Goal: Information Seeking & Learning: Learn about a topic

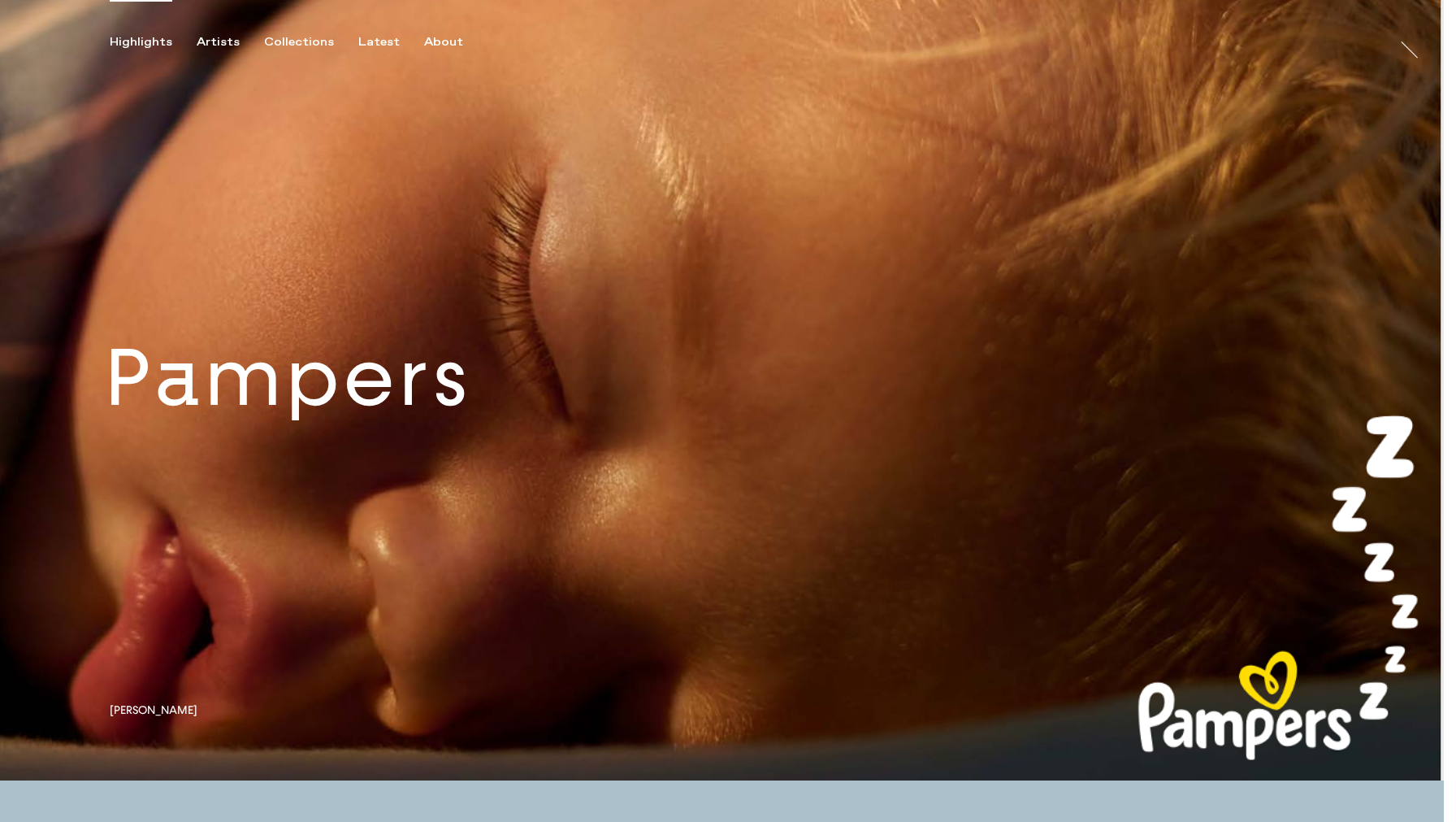
click at [459, 436] on link at bounding box center [722, 390] width 1444 height 781
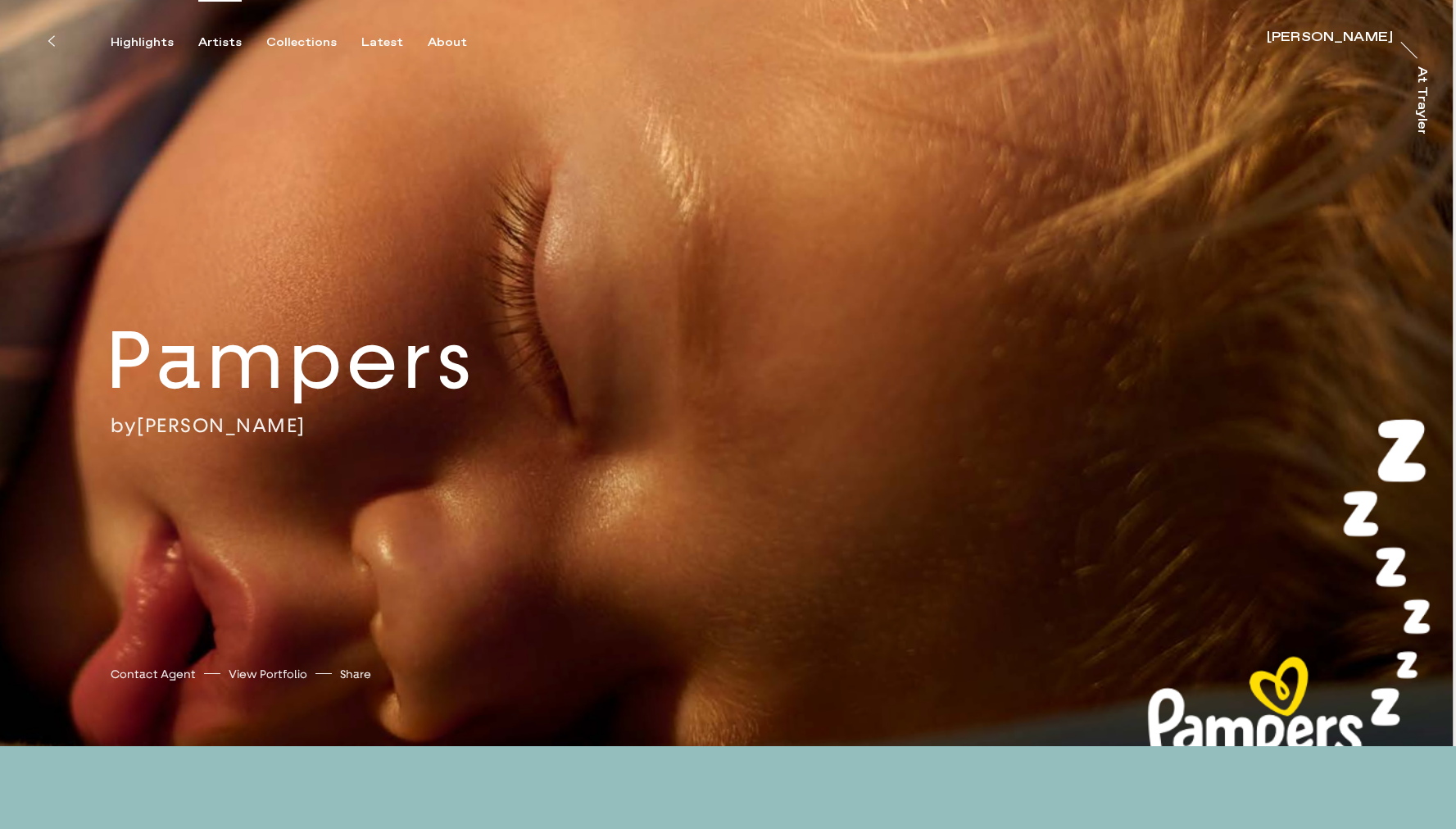
click at [230, 44] on div "Artists" at bounding box center [220, 42] width 44 height 15
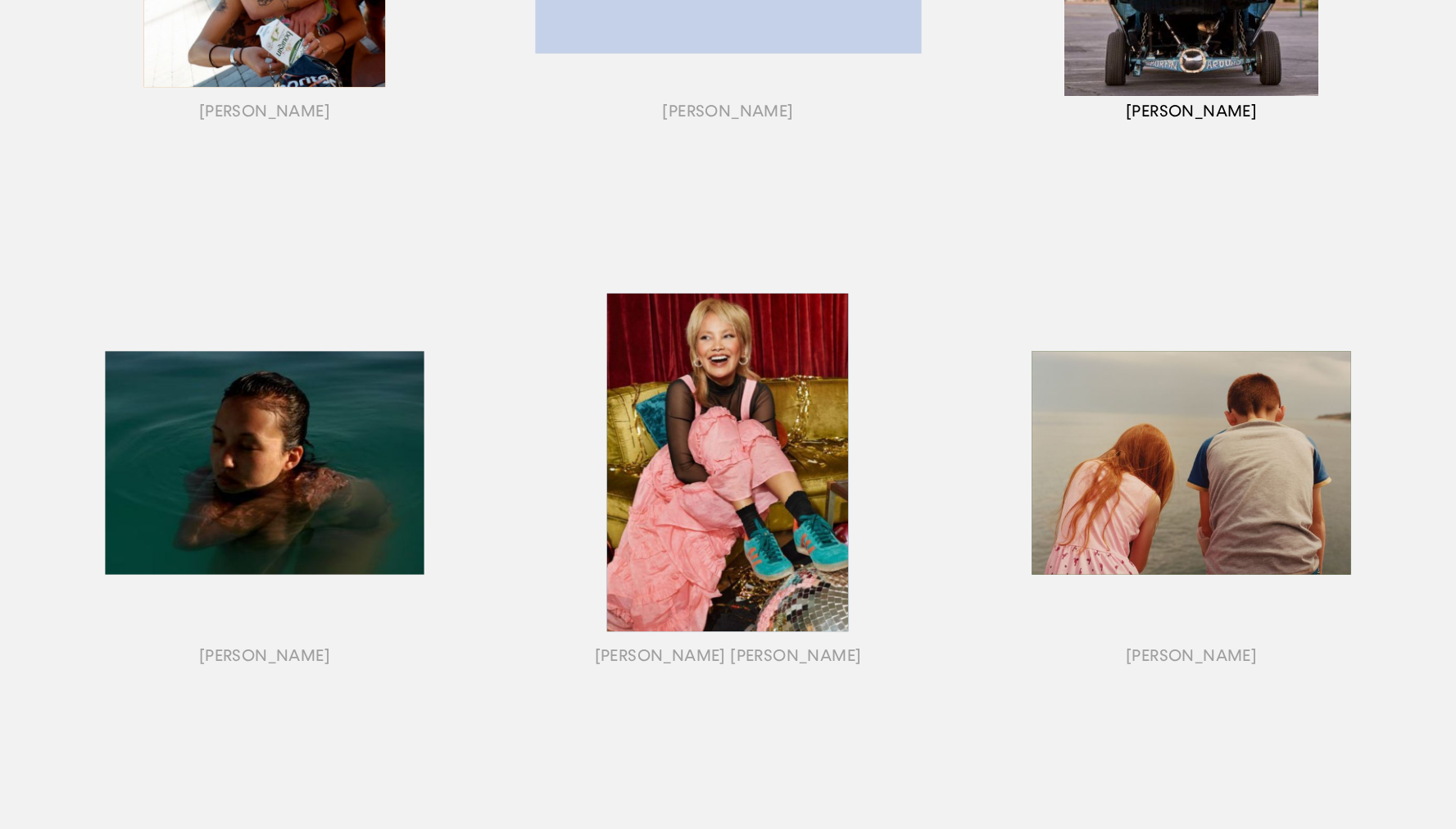
scroll to position [573, 0]
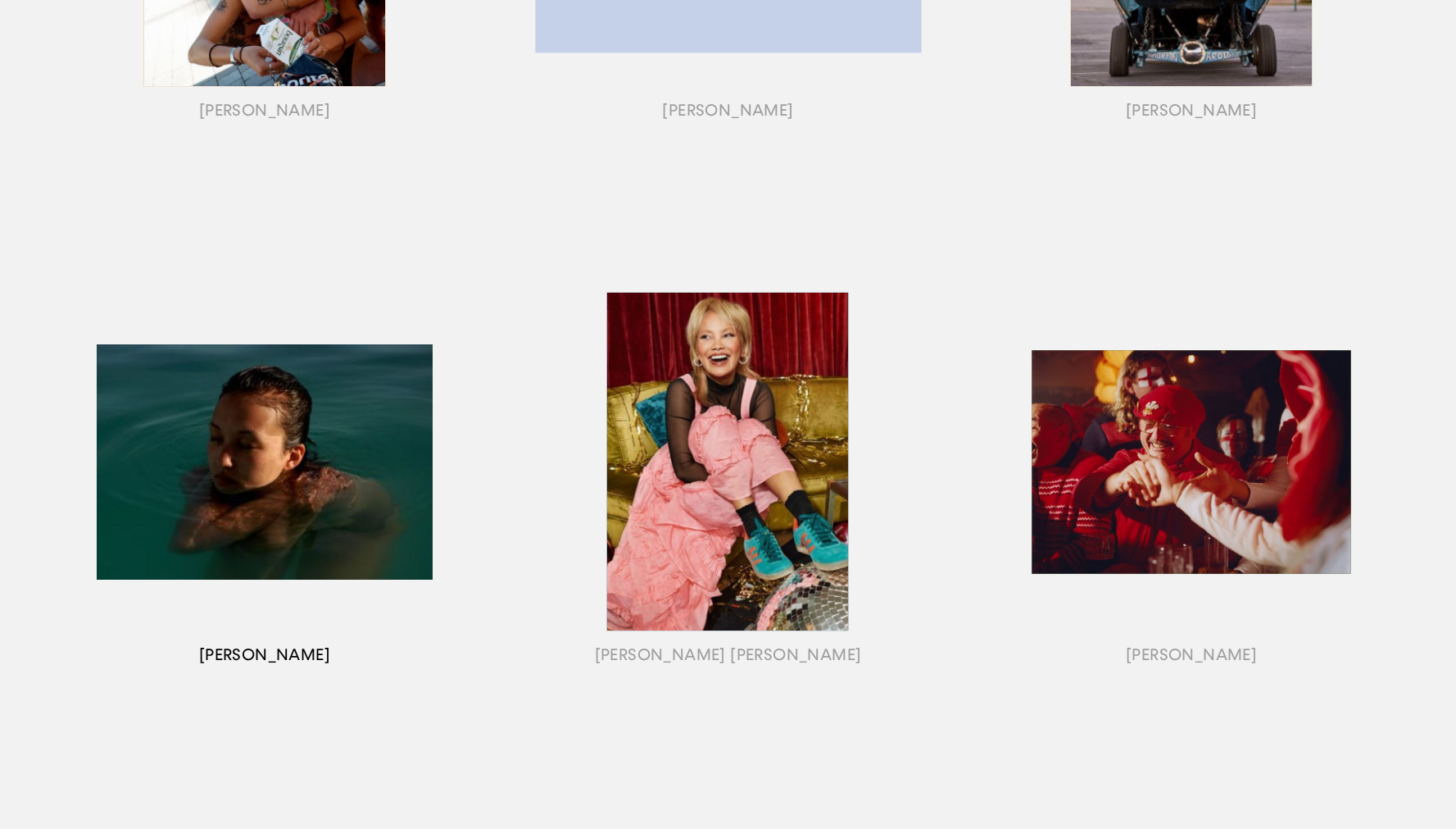
click at [226, 409] on div "button" at bounding box center [264, 482] width 464 height 511
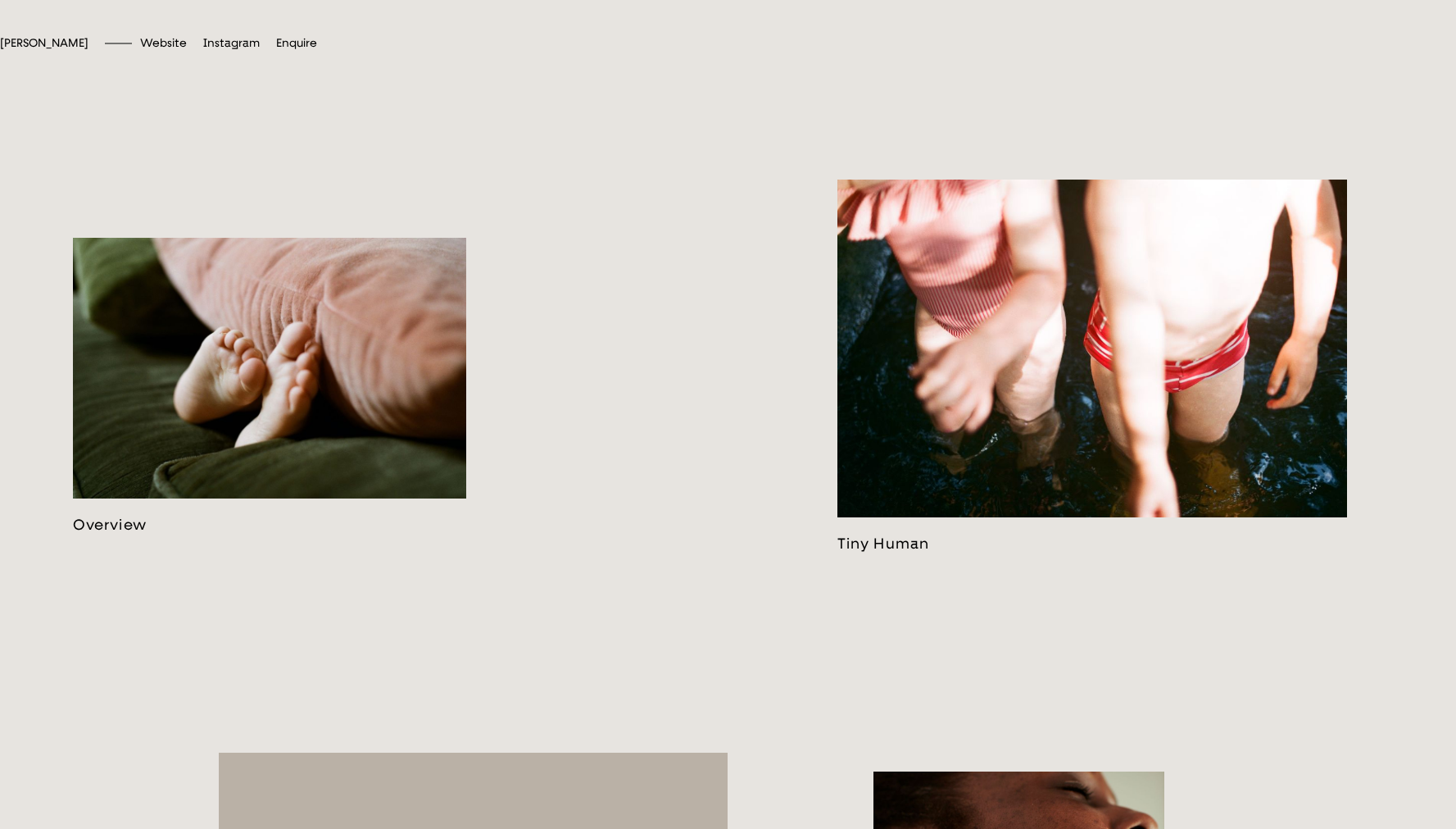
scroll to position [966, 0]
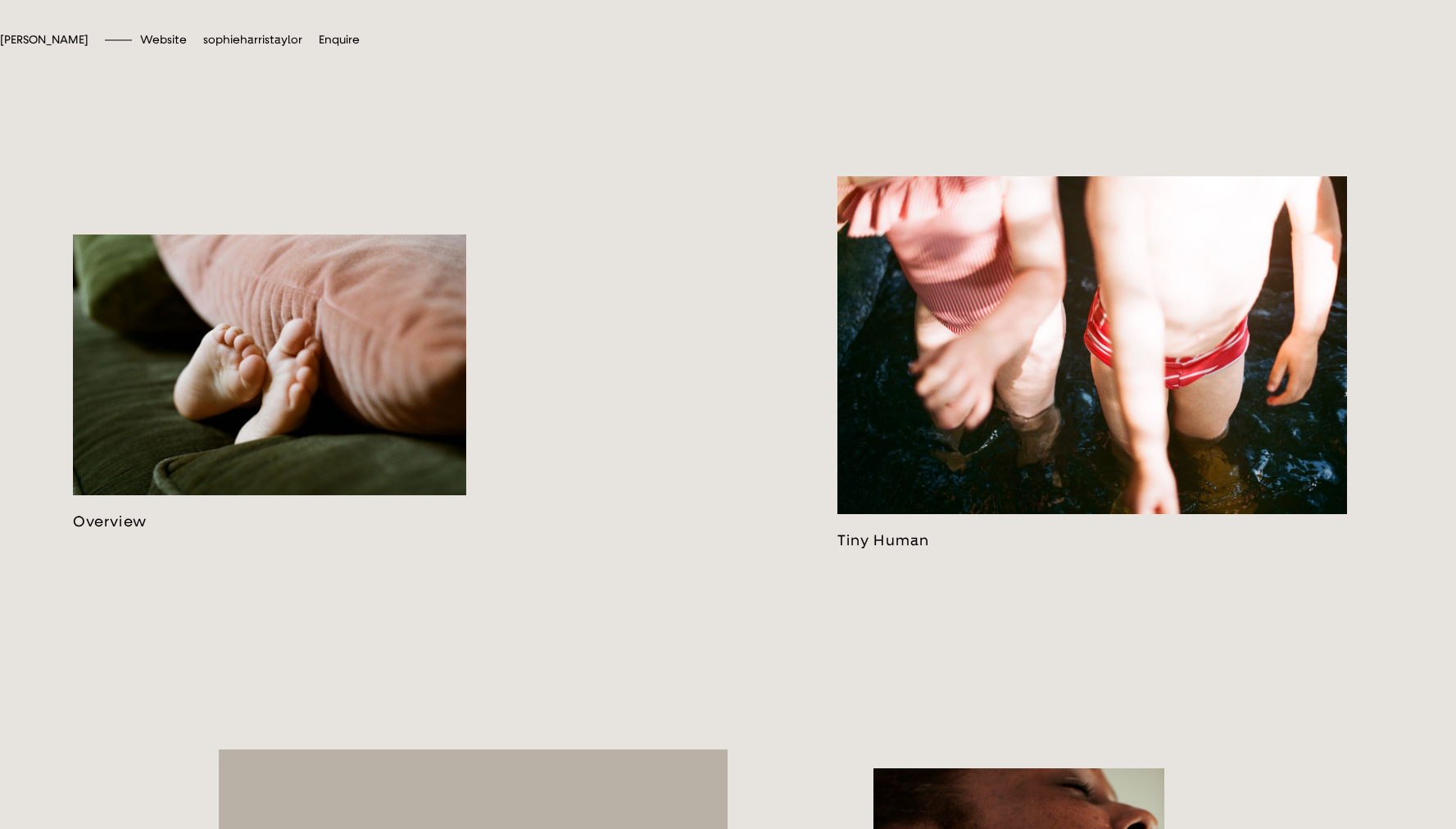
click at [302, 46] on span "sophieharristaylor" at bounding box center [253, 40] width 99 height 14
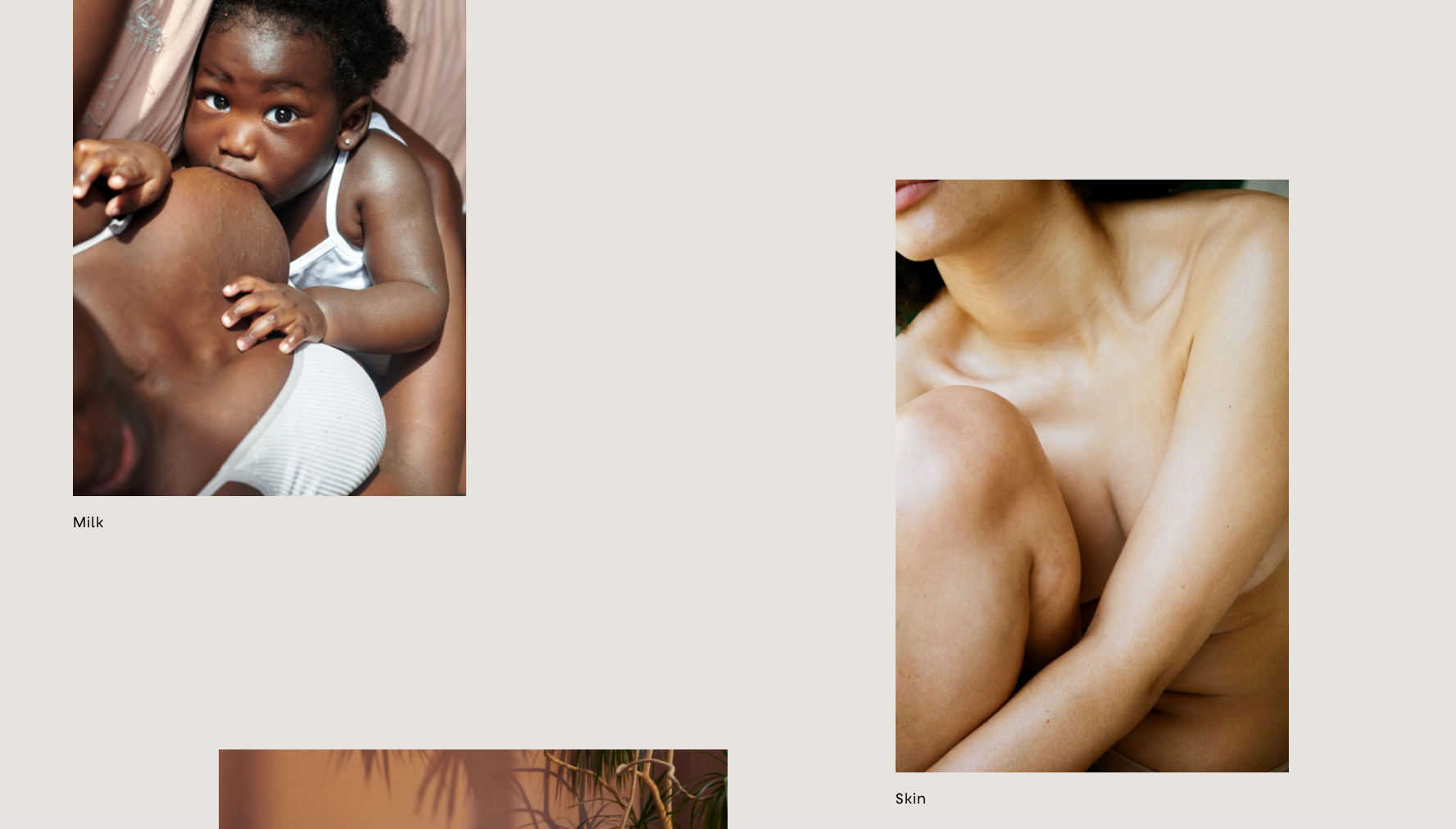
scroll to position [2422, 0]
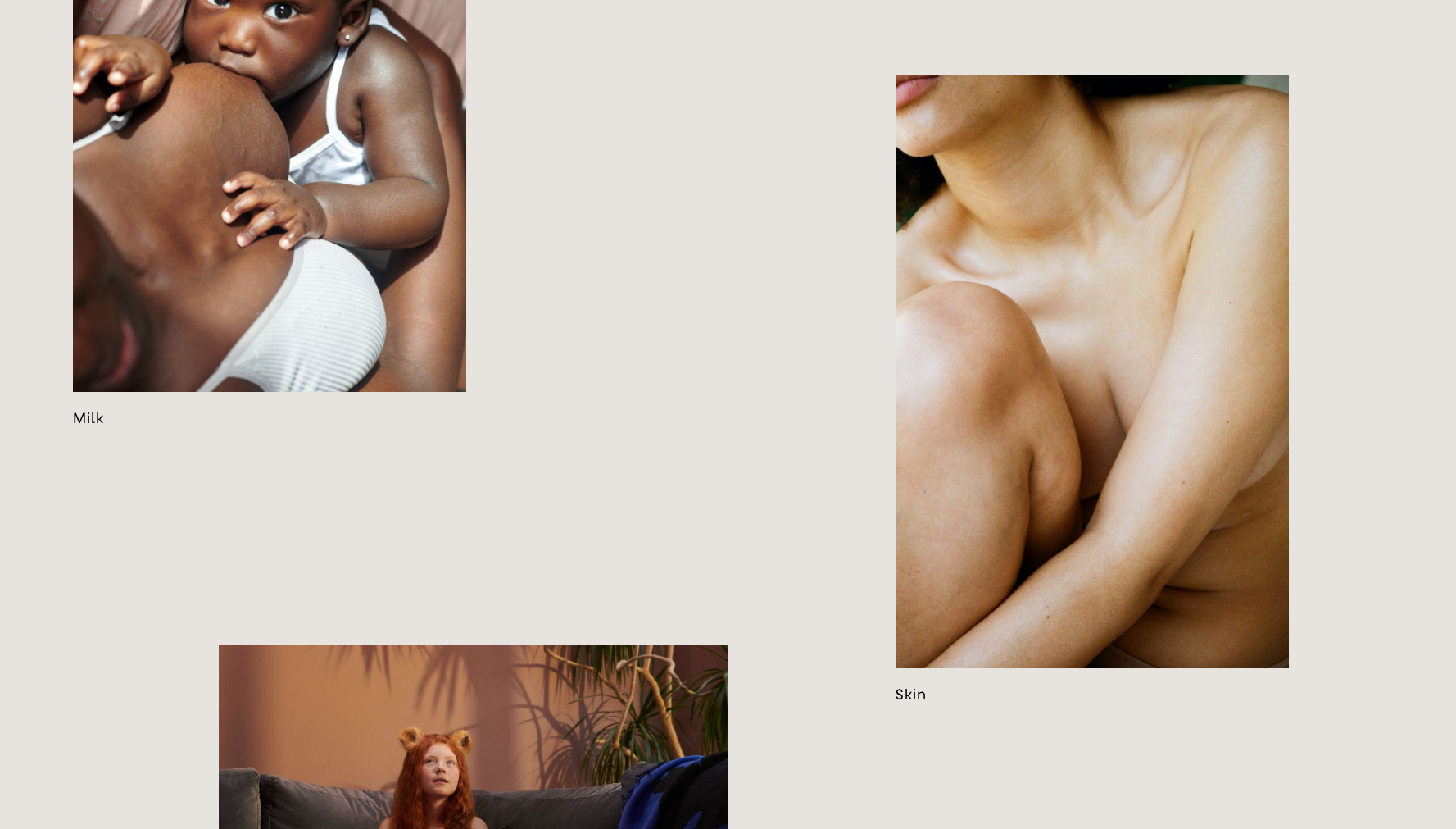
click at [1228, 570] on link at bounding box center [1092, 389] width 393 height 629
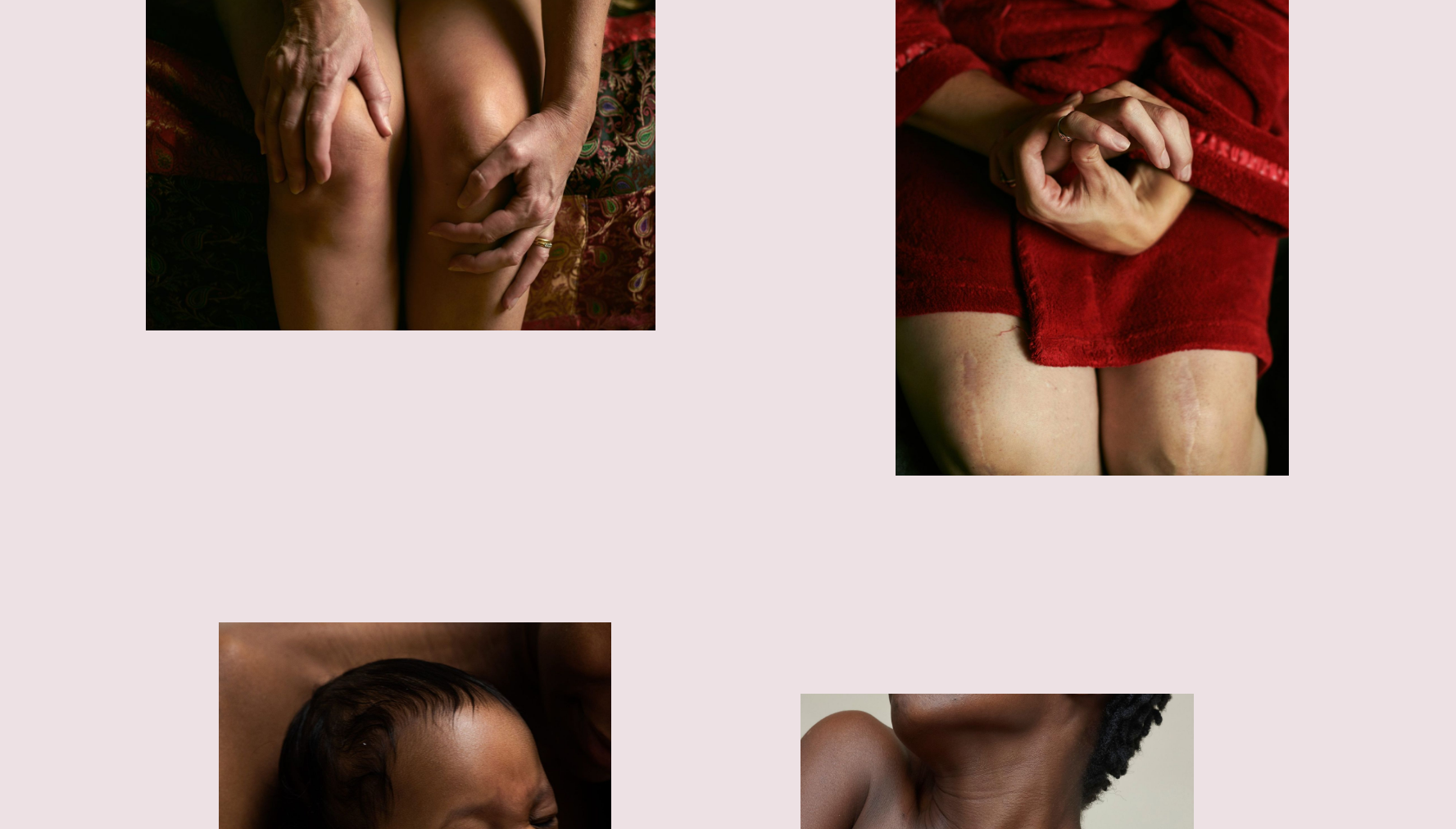
scroll to position [4713, 0]
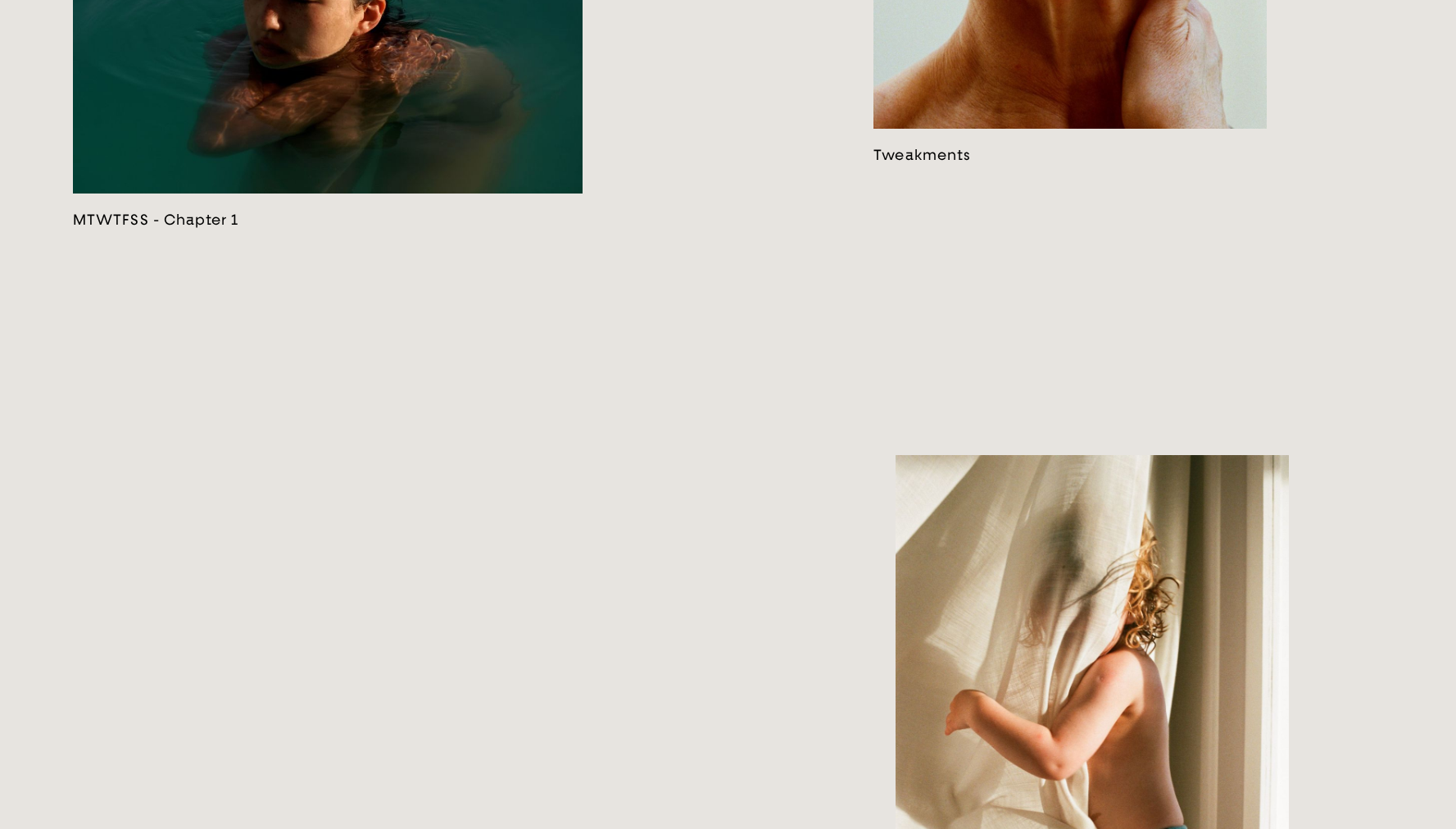
scroll to position [3809, 0]
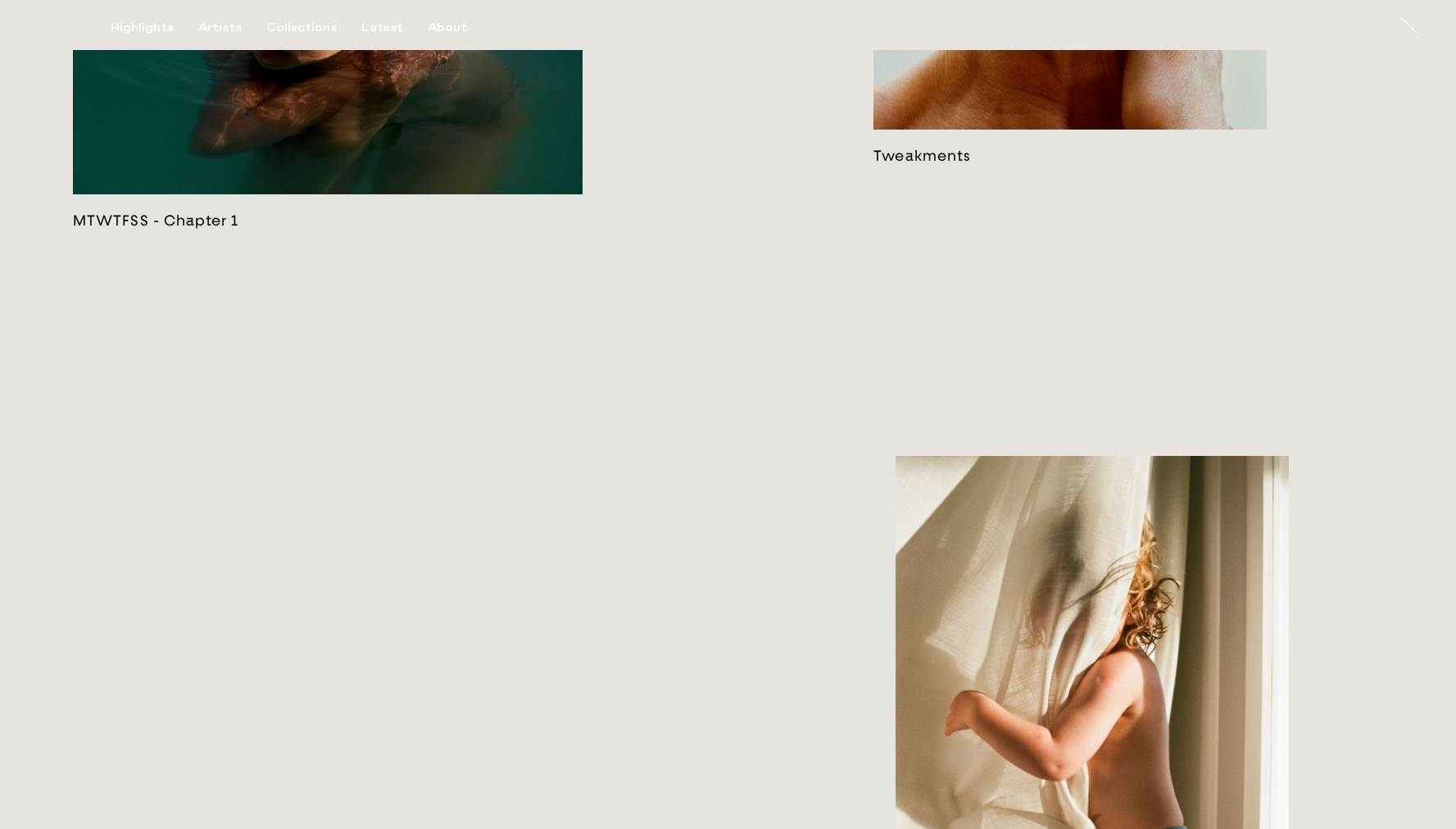
click at [383, 201] on link at bounding box center [327, 41] width 510 height 377
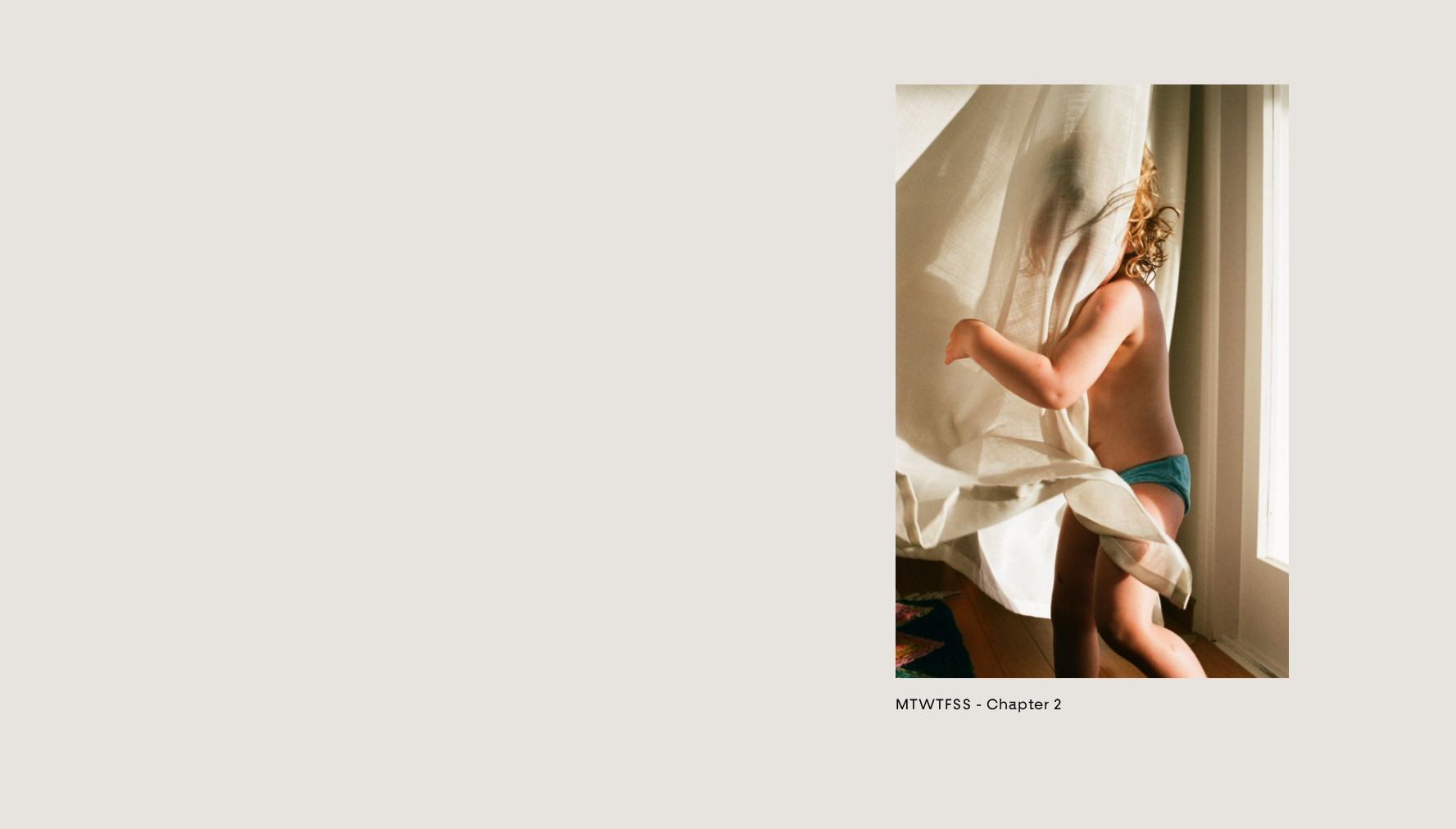
scroll to position [4605, 0]
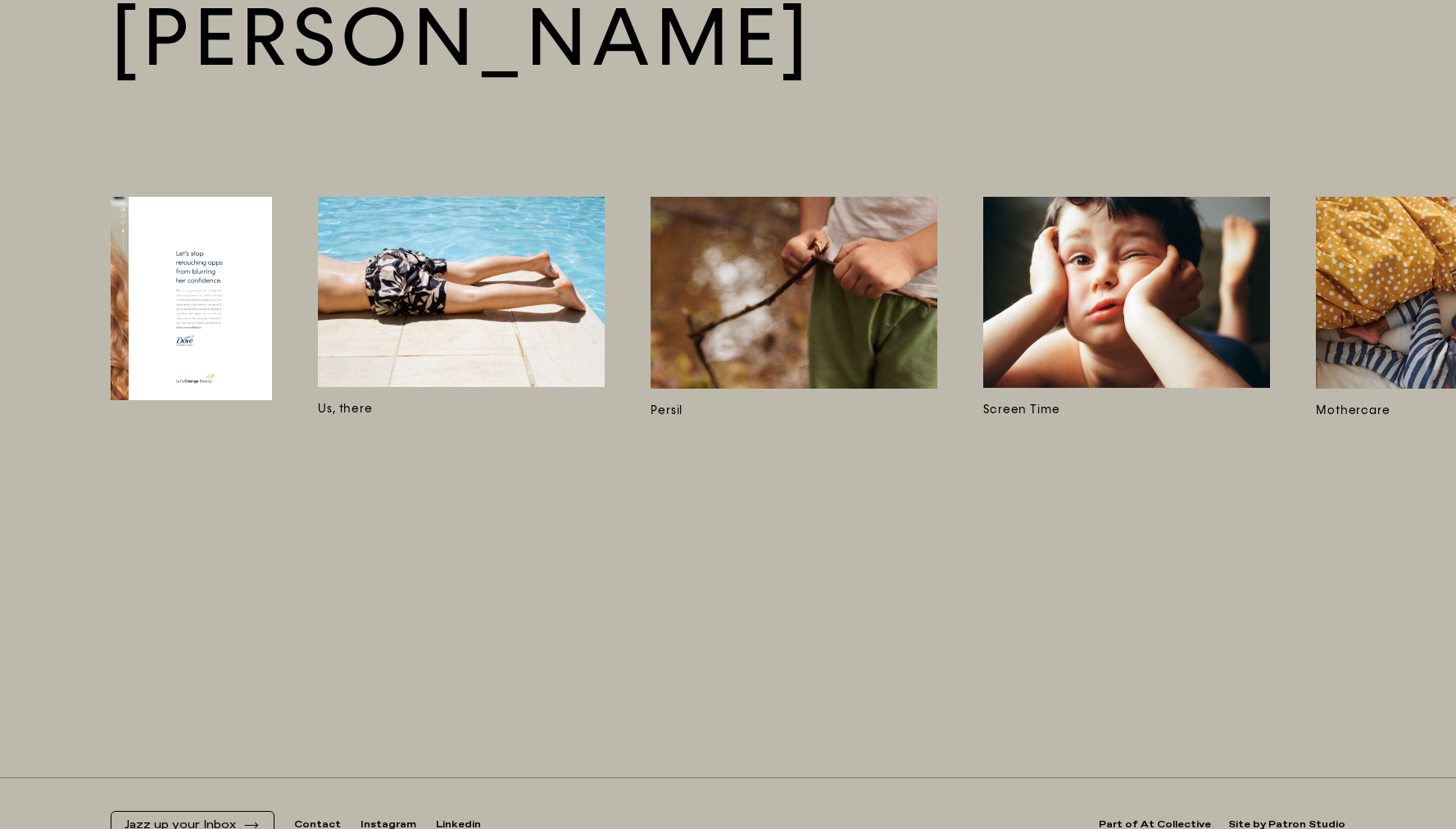
scroll to position [0, 5119]
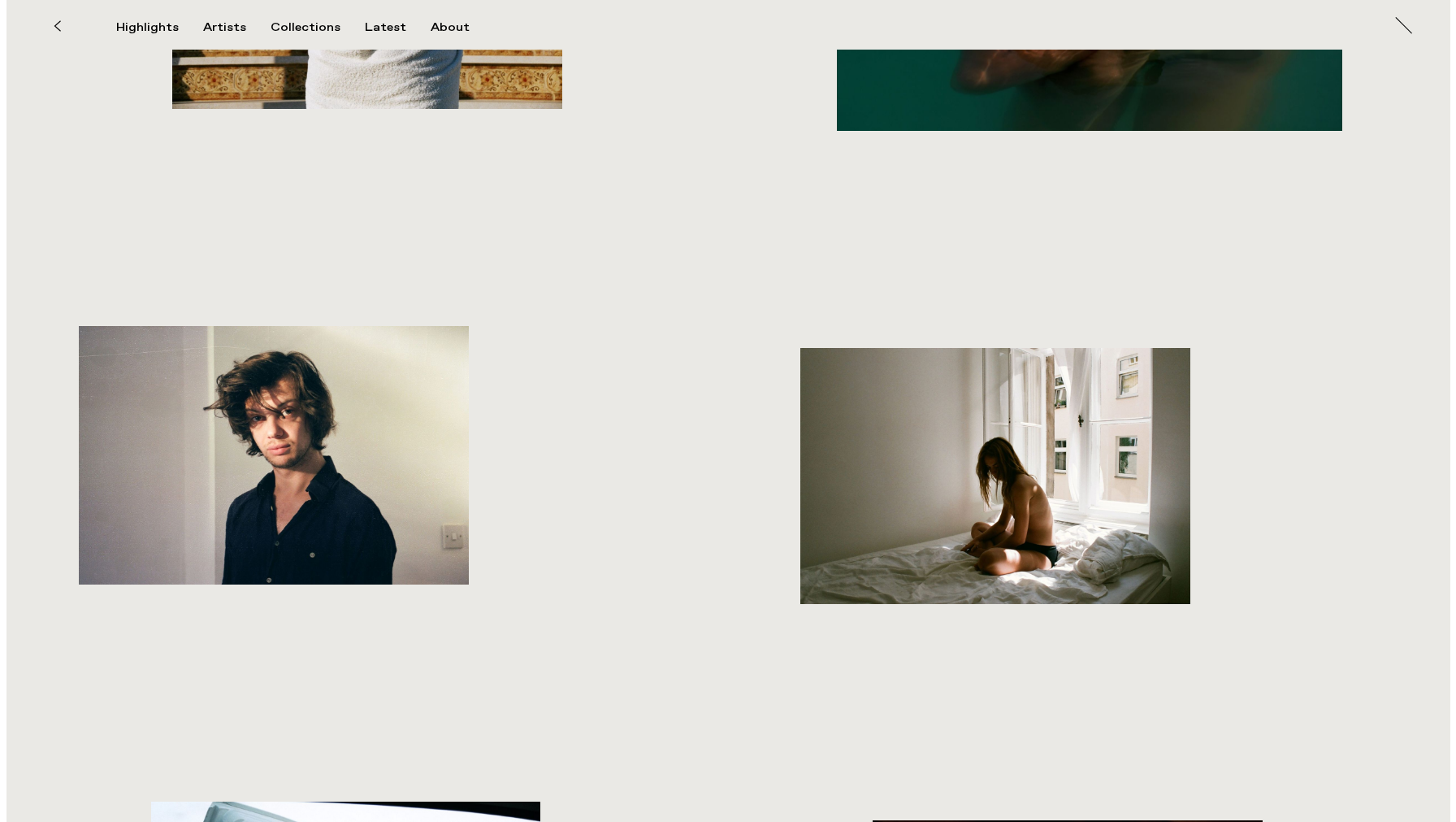
scroll to position [1297, 0]
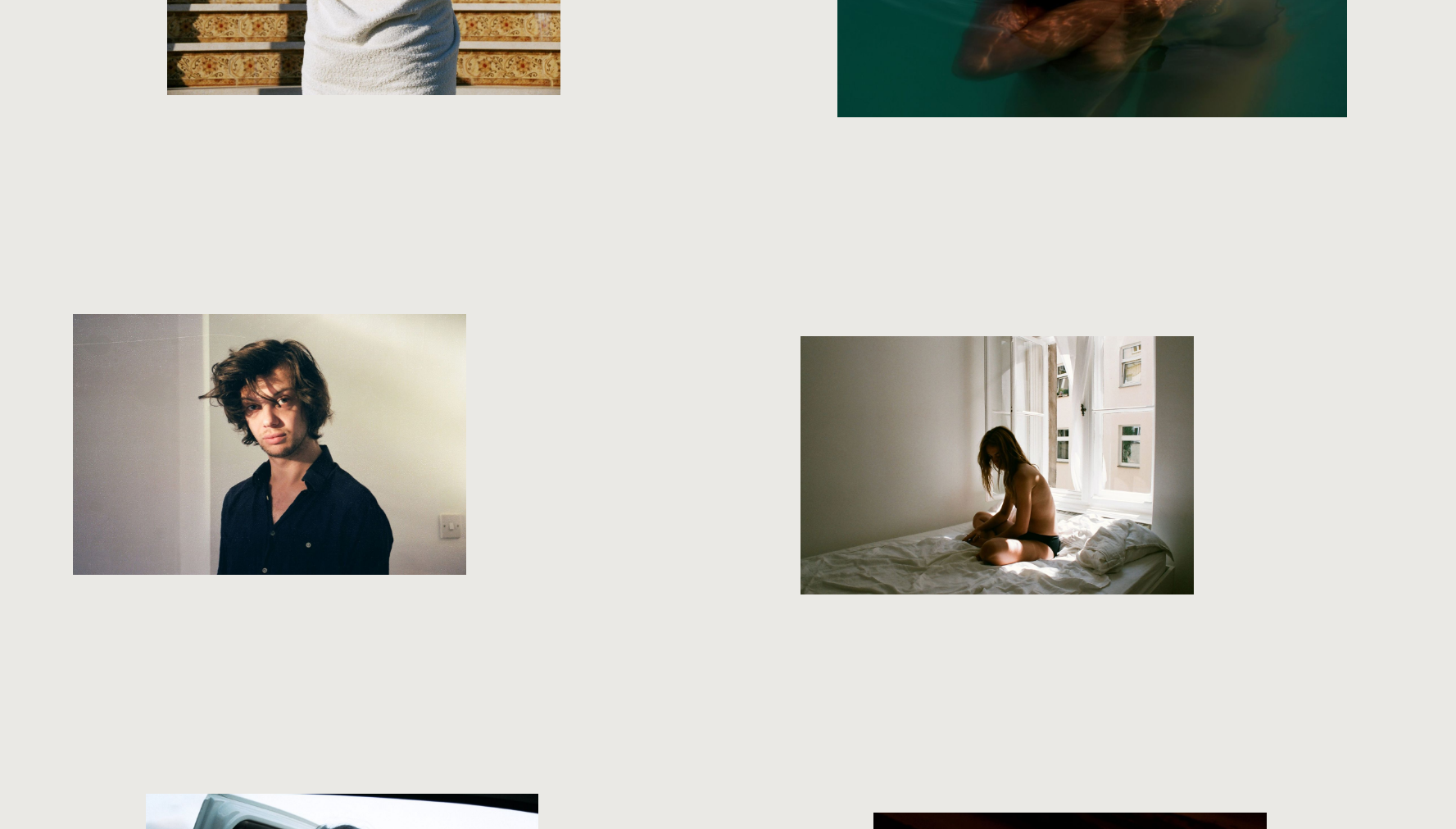
click at [1103, 485] on img "button" at bounding box center [997, 465] width 393 height 259
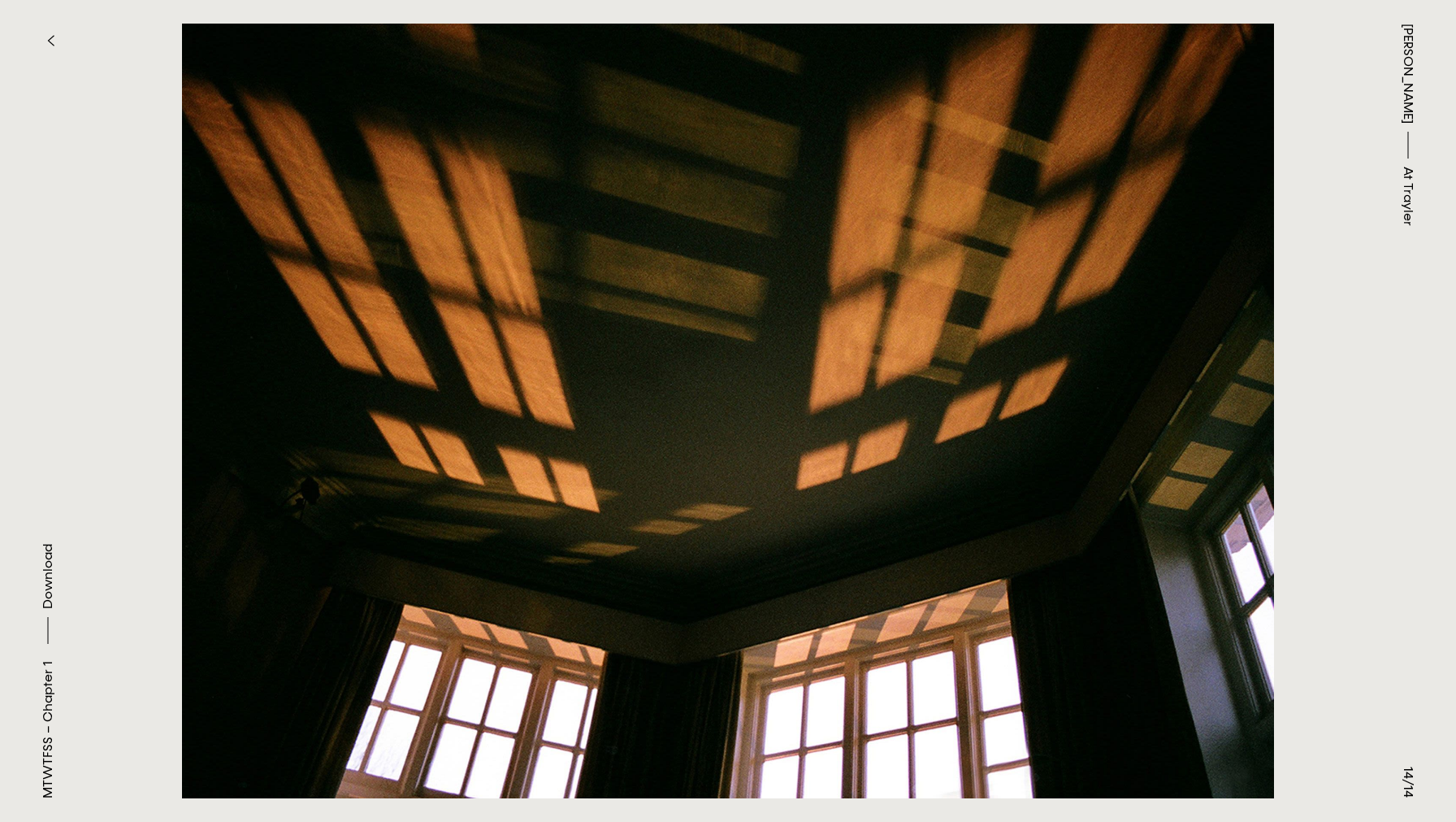
click at [48, 39] on icon "button" at bounding box center [51, 41] width 8 height 13
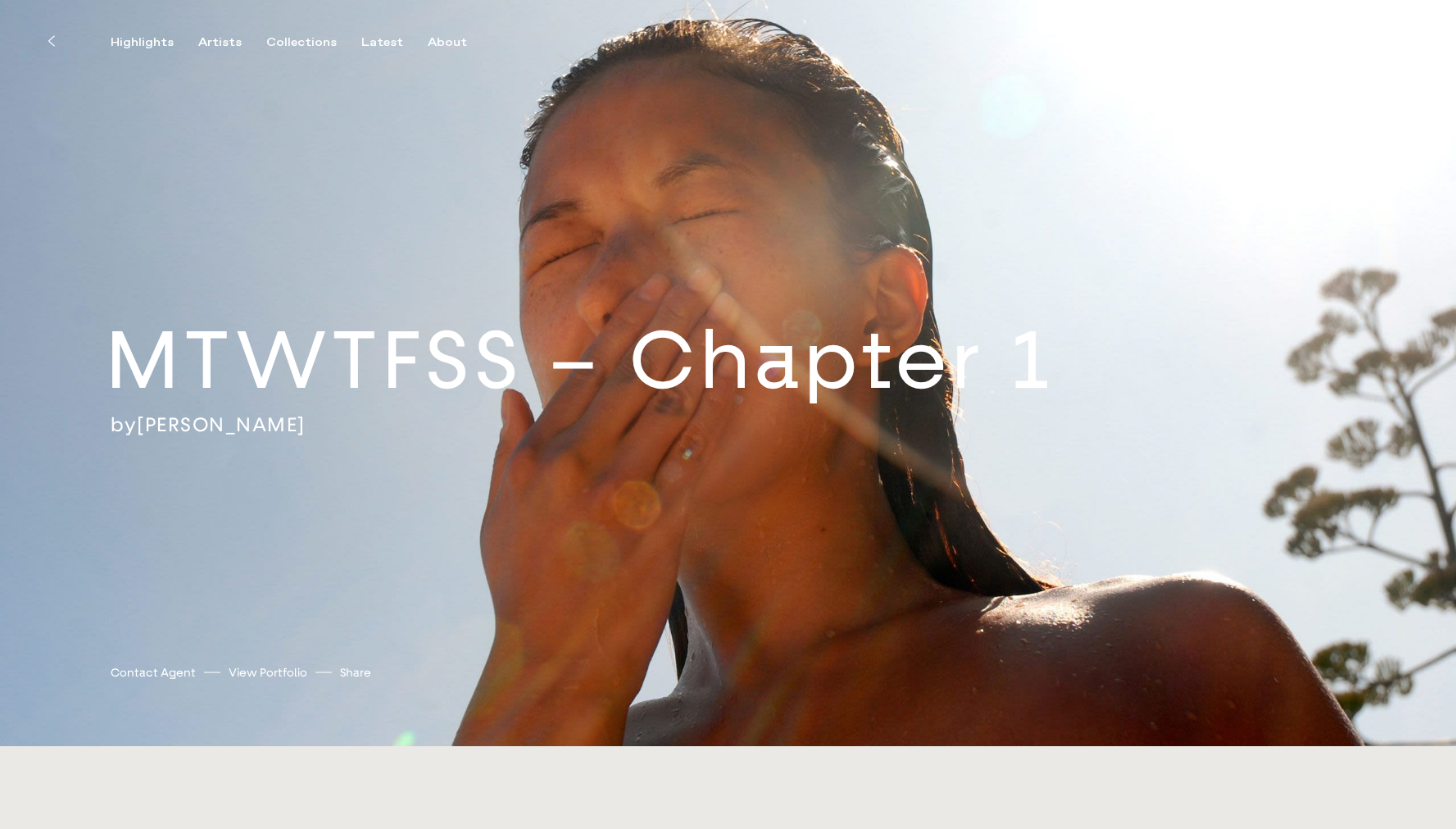
click at [50, 42] on icon at bounding box center [51, 42] width 8 height 14
click at [50, 37] on icon at bounding box center [51, 42] width 8 height 14
